Goal: Task Accomplishment & Management: Manage account settings

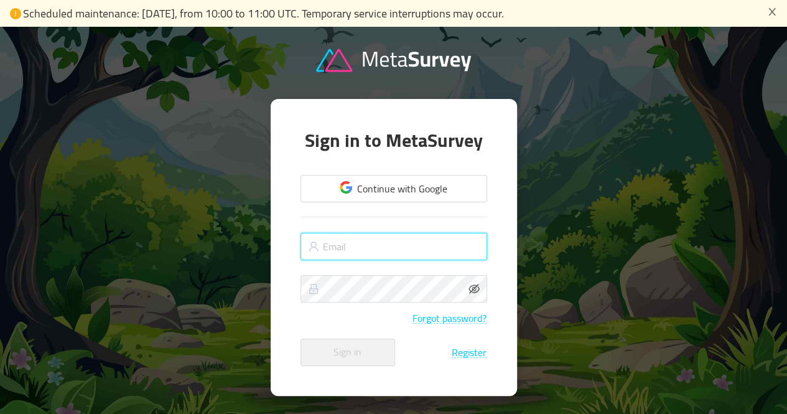
drag, startPoint x: 0, startPoint y: 0, endPoint x: 388, endPoint y: 245, distance: 458.9
click at [388, 242] on input "text" at bounding box center [393, 246] width 187 height 27
type input "[PERSON_NAME][EMAIL_ADDRESS][DOMAIN_NAME]"
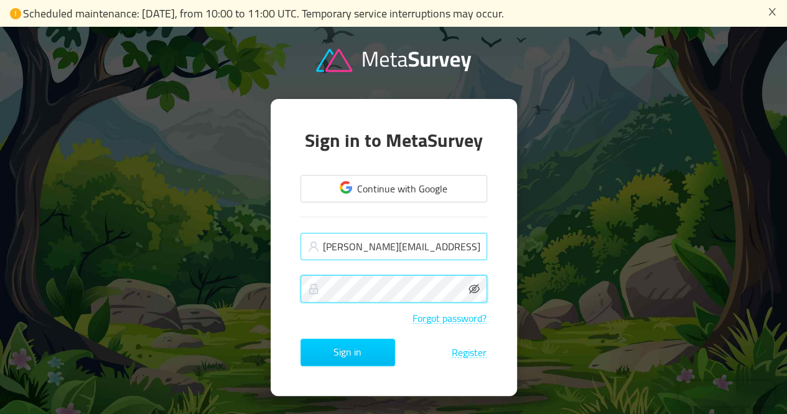
click at [300, 338] on button "Sign in" at bounding box center [347, 351] width 95 height 27
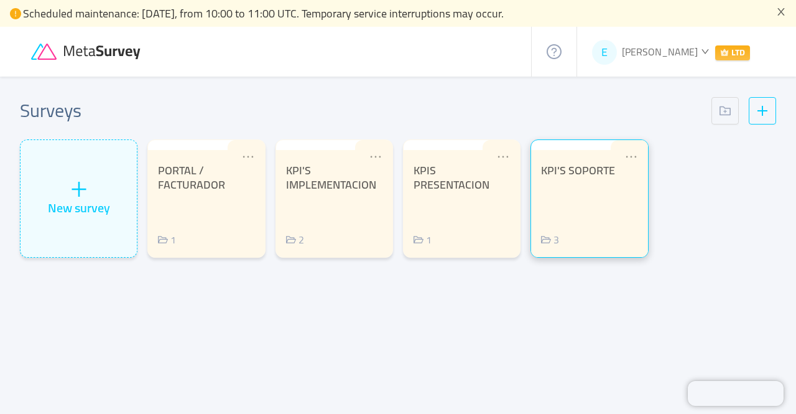
click at [597, 229] on div "KPI'S SOPORTE 3" at bounding box center [589, 205] width 96 height 83
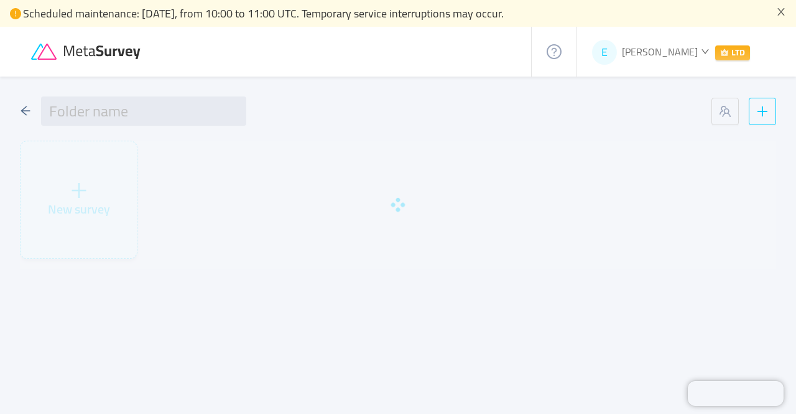
type input "KPI'S SOPORTE"
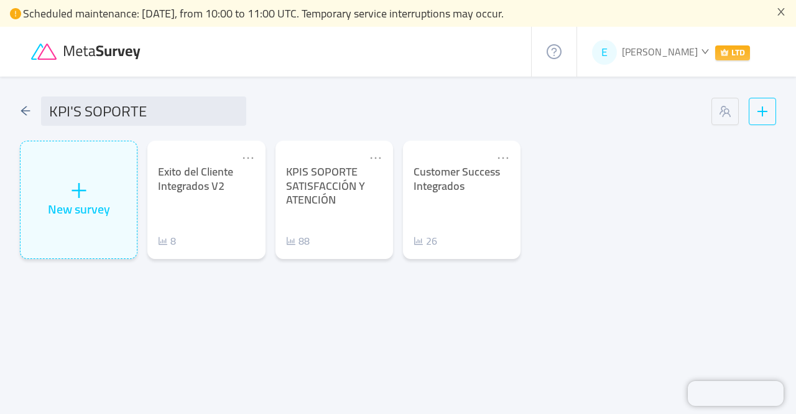
click at [17, 110] on div "KPI'S SOPORTE New survey Exito del Cliente Integrados V2 8 KPIS SOPORTE SATISFA…" at bounding box center [398, 243] width 796 height 335
click at [29, 111] on icon "icon: arrow-left" at bounding box center [25, 110] width 11 height 11
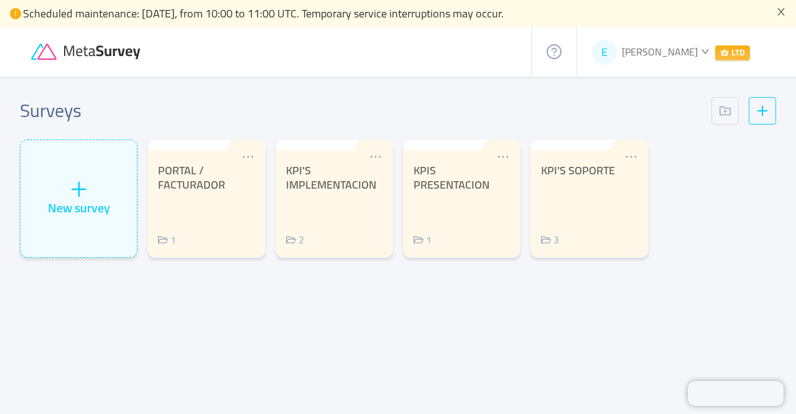
click at [677, 57] on span "[PERSON_NAME]" at bounding box center [660, 51] width 76 height 19
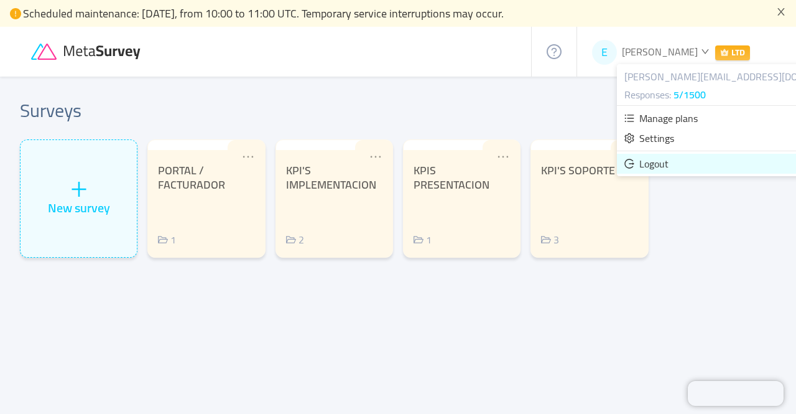
click at [649, 160] on span "Logout" at bounding box center [653, 163] width 29 height 19
